Goal: Task Accomplishment & Management: Manage account settings

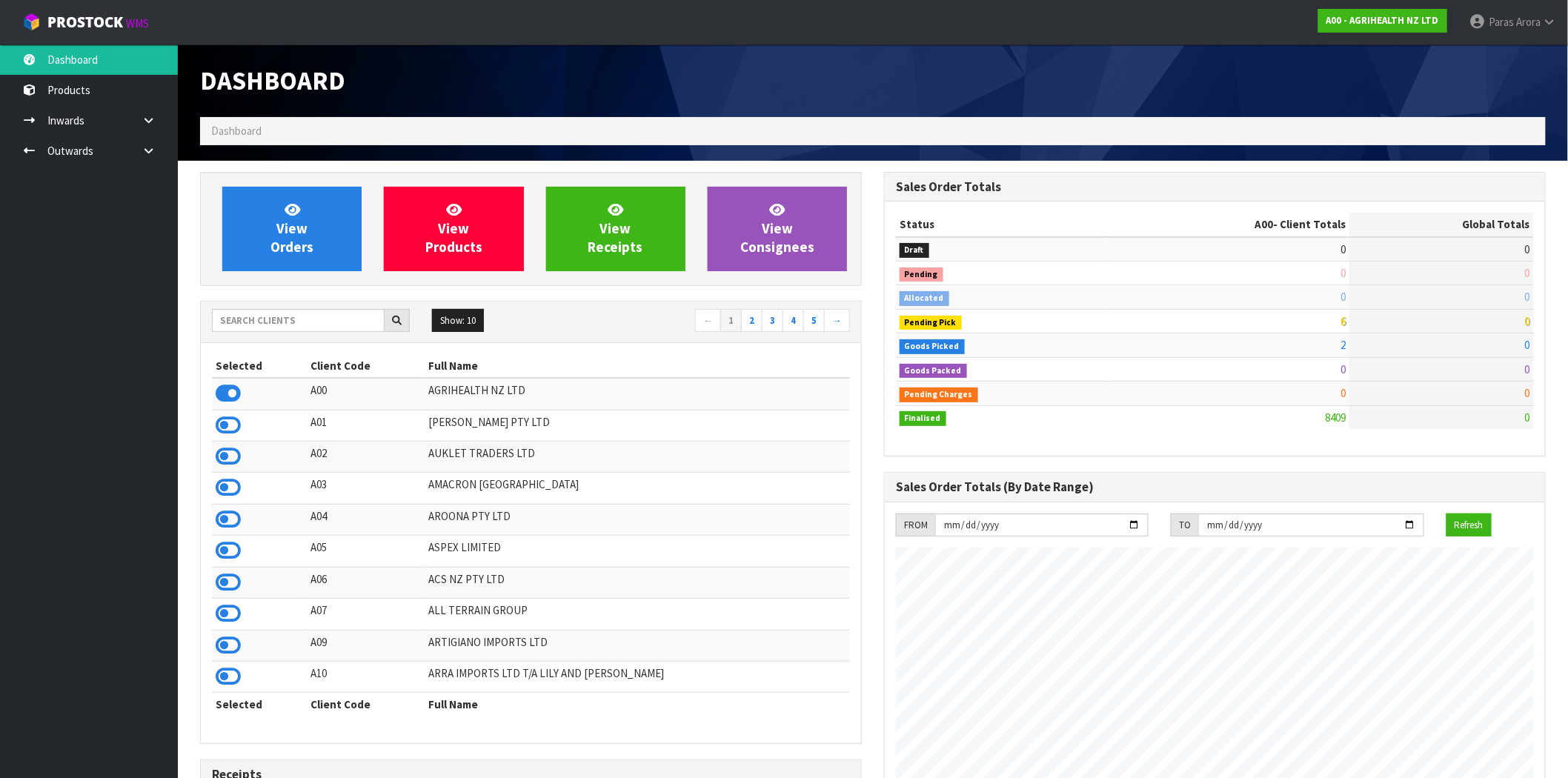
scroll to position [1123, 684]
click at [1531, 21] on span "Arora" at bounding box center [1528, 21] width 24 height 14
drag, startPoint x: 1499, startPoint y: 61, endPoint x: 1315, endPoint y: 165, distance: 211.4
click at [1499, 61] on link "Logout" at bounding box center [1508, 59] width 117 height 20
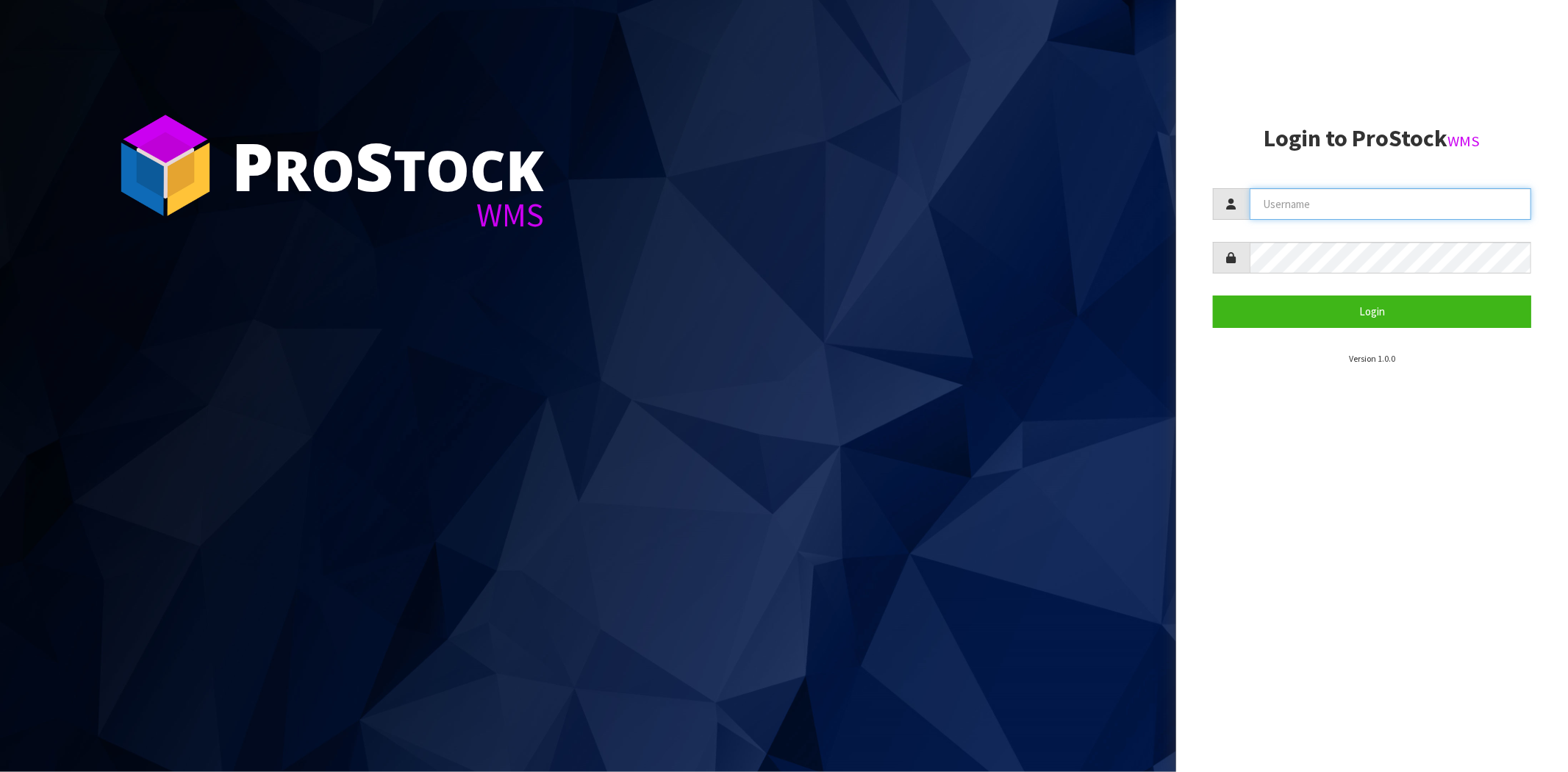
click at [1350, 201] on input "text" at bounding box center [1391, 203] width 282 height 31
paste input "[PERSON_NAME]"
type input "[PERSON_NAME]"
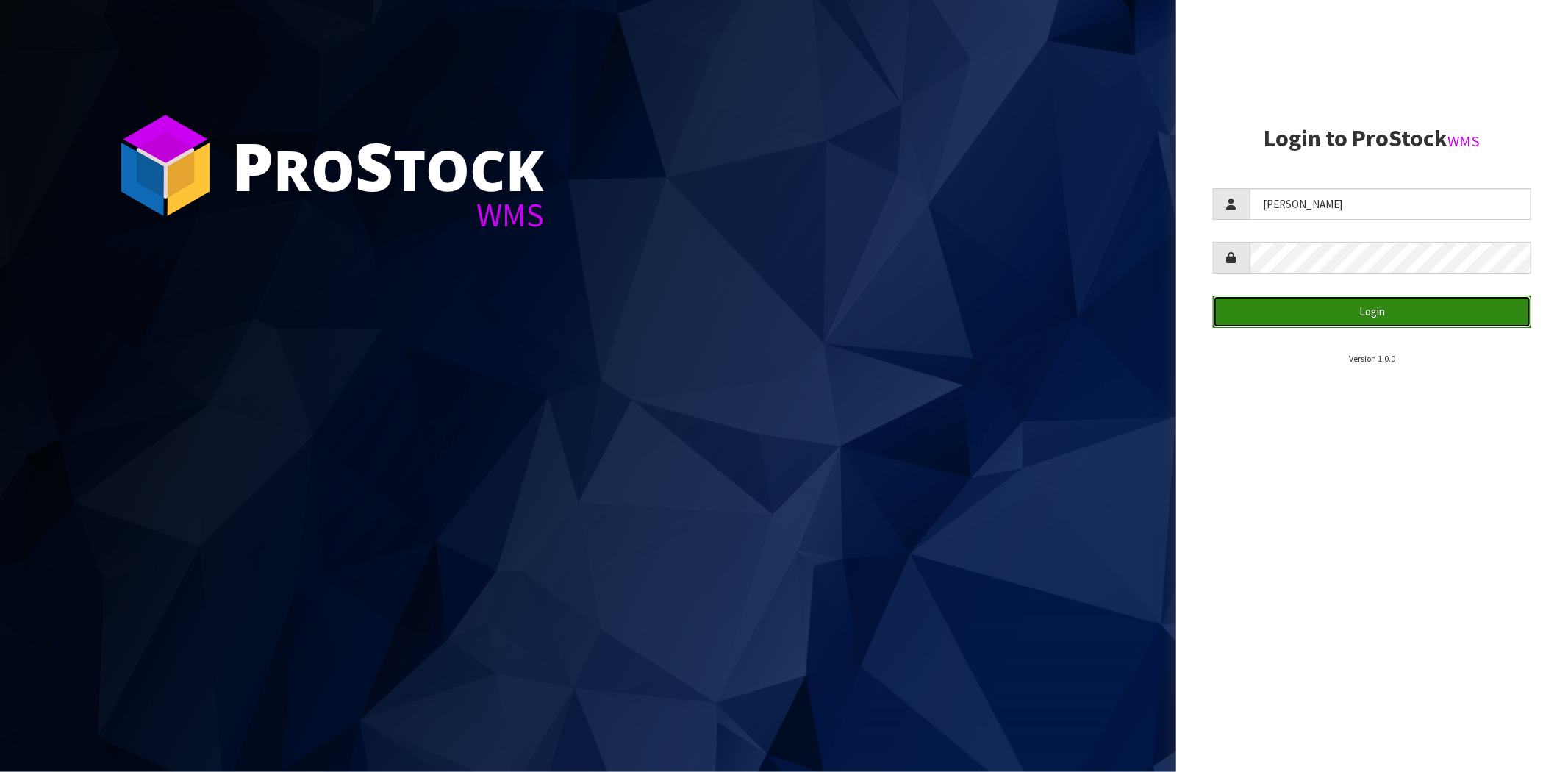
click at [1273, 324] on button "Login" at bounding box center [1372, 311] width 318 height 31
